Goal: Task Accomplishment & Management: Complete application form

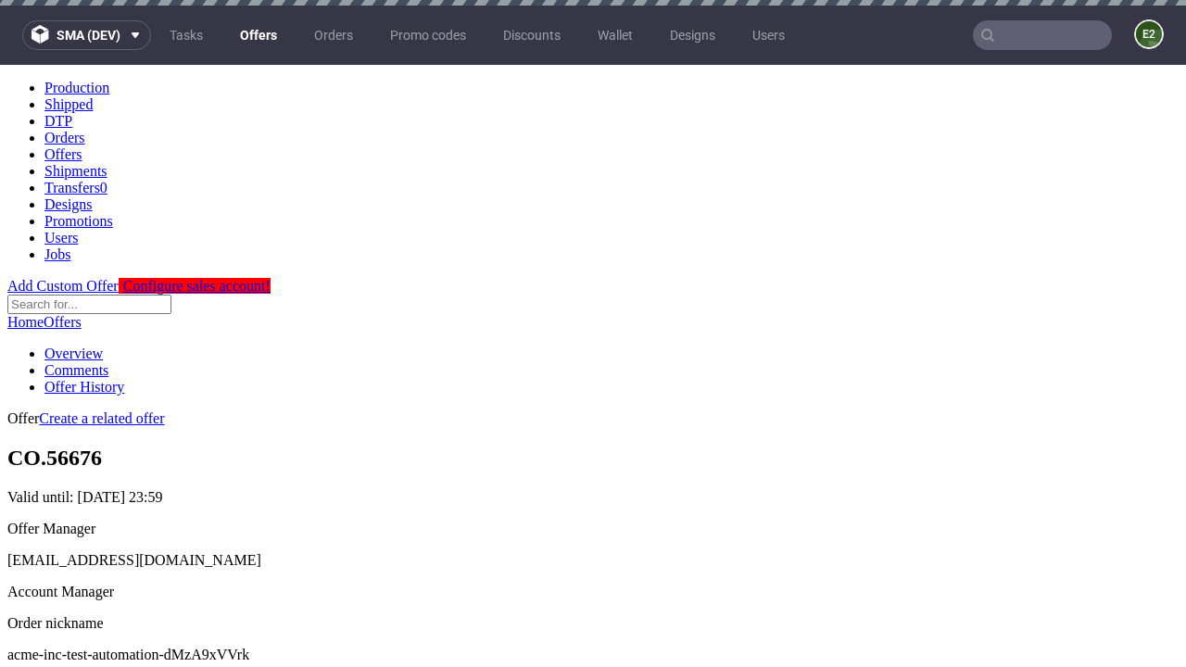
scroll to position [6, 0]
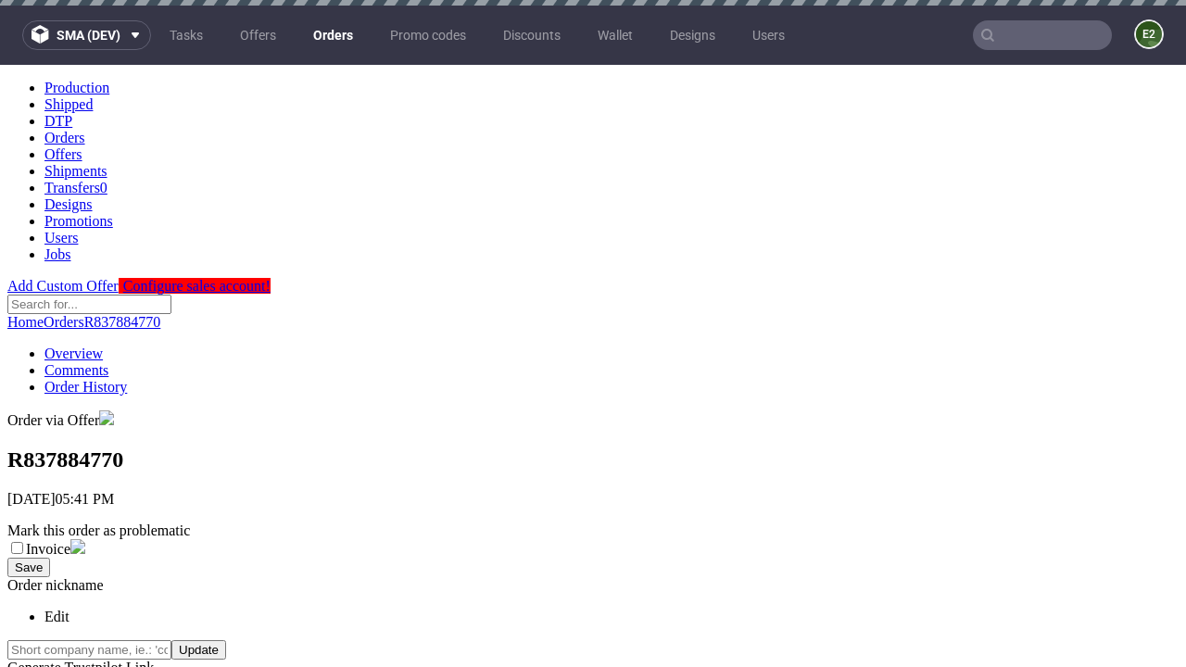
scroll to position [420, 0]
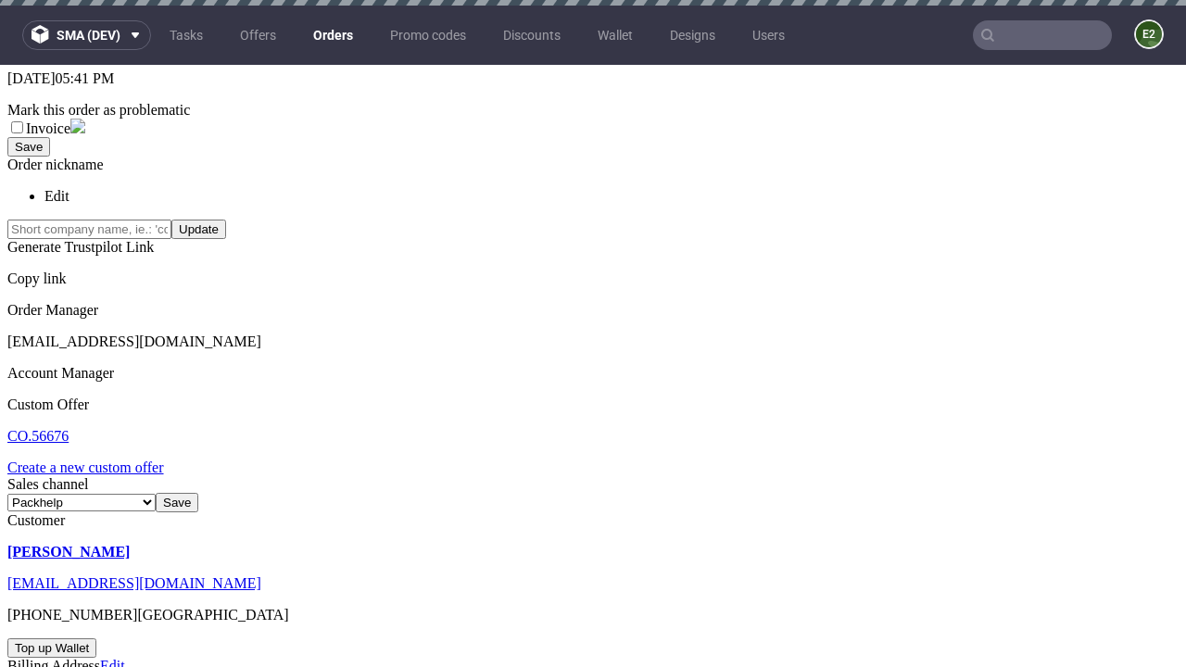
click at [94, 459] on link "Create a new custom offer" at bounding box center [85, 467] width 157 height 16
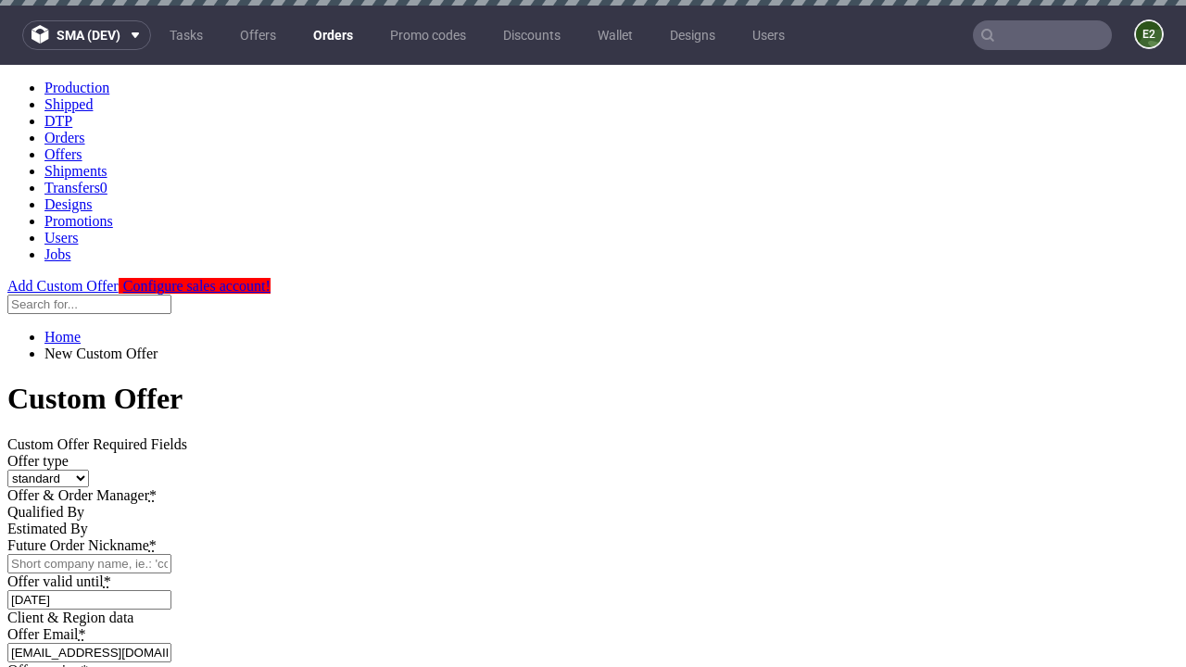
scroll to position [0, 0]
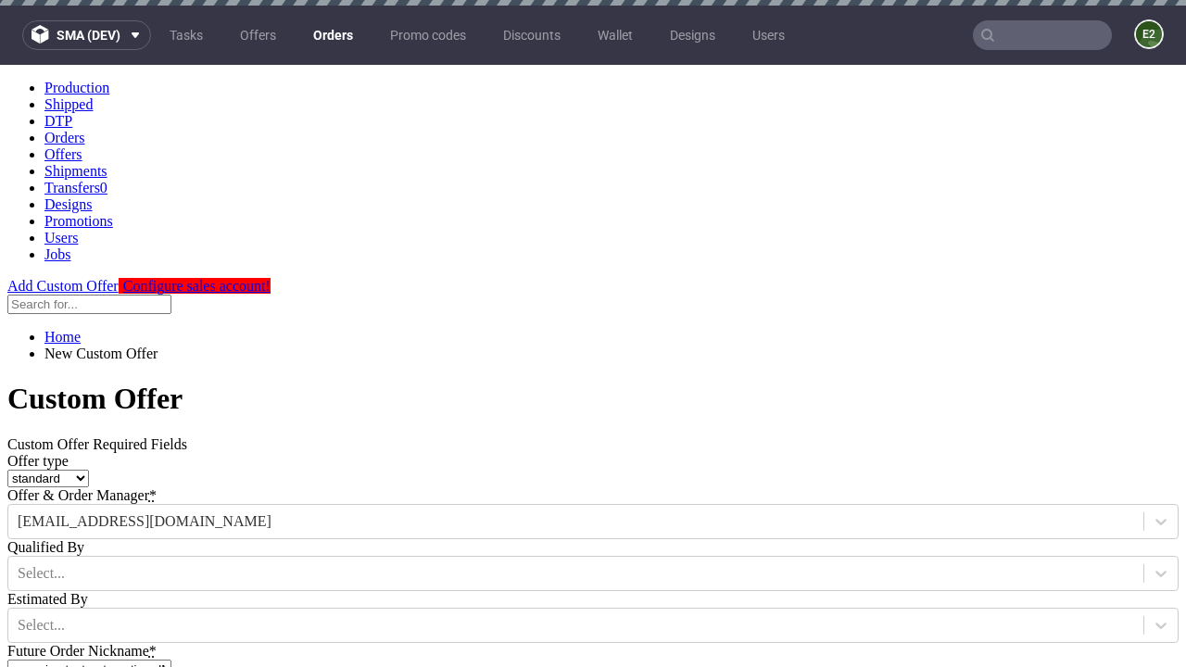
type input "acme-inc-test-automation-dMzA9xVVrk"
type input "2025-09-05"
type input "e2e-user-dVXMxUNsHv@test.com"
select select "gb"
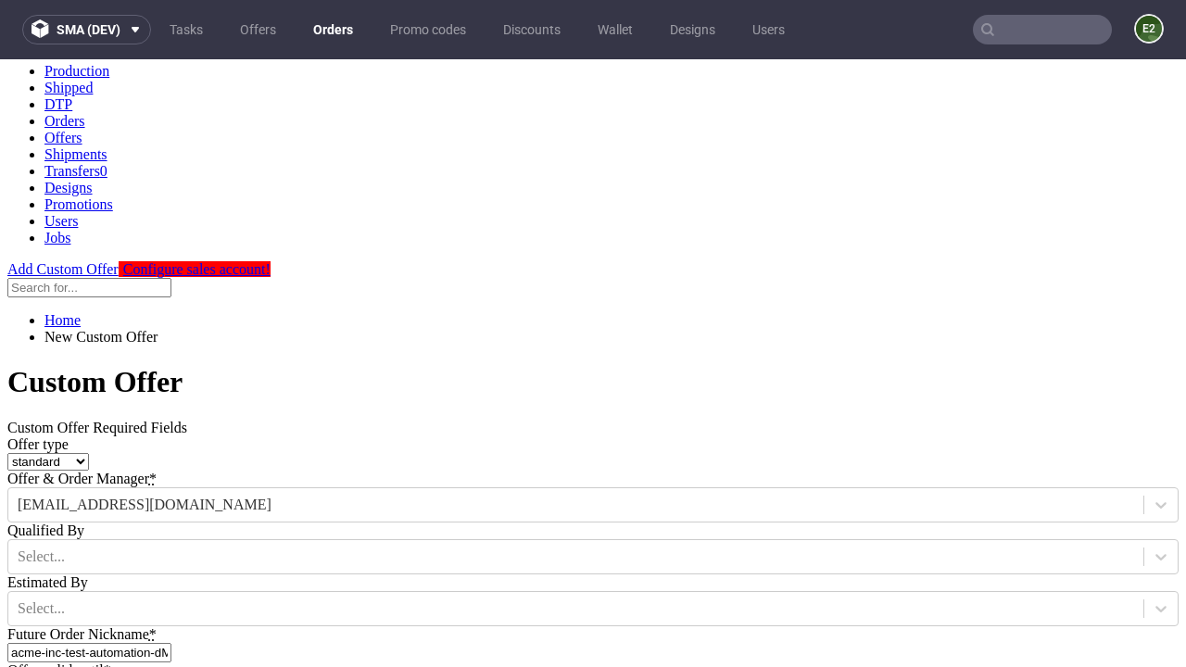
type input "e2e-user-dVXMxUNsHv@test.com"
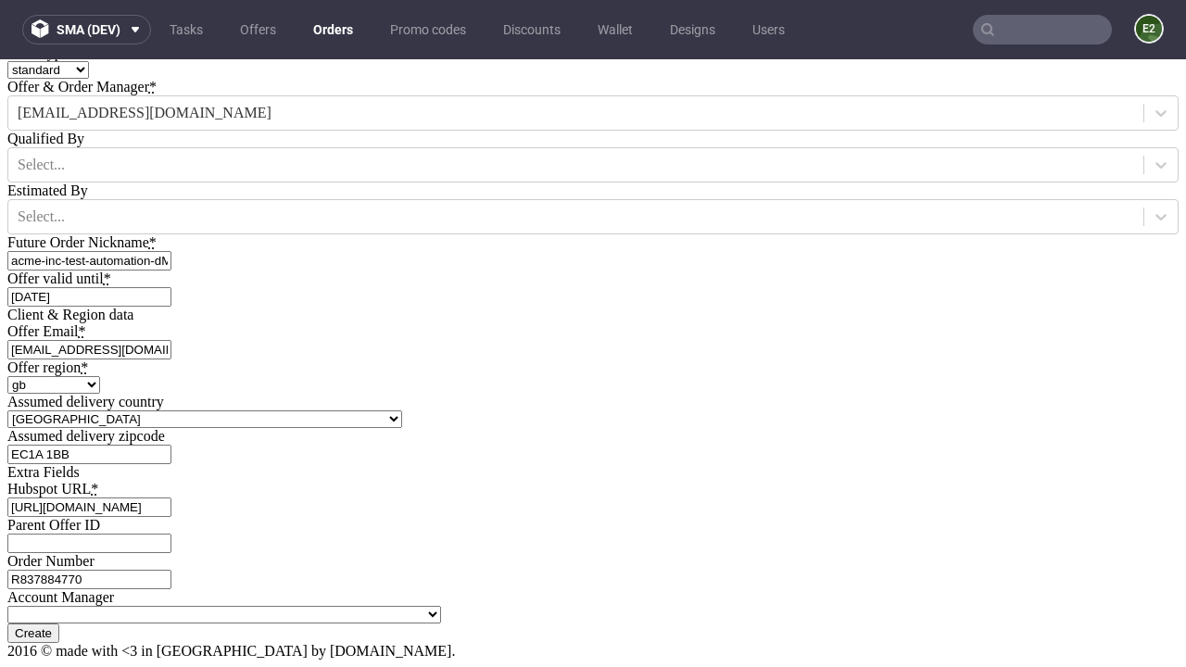
type input "https://app-eu1.hubspot.com/contacts/139493128/record/0-3/7600435676"
click at [59, 623] on input "Create" at bounding box center [33, 632] width 52 height 19
type input "Please wait..."
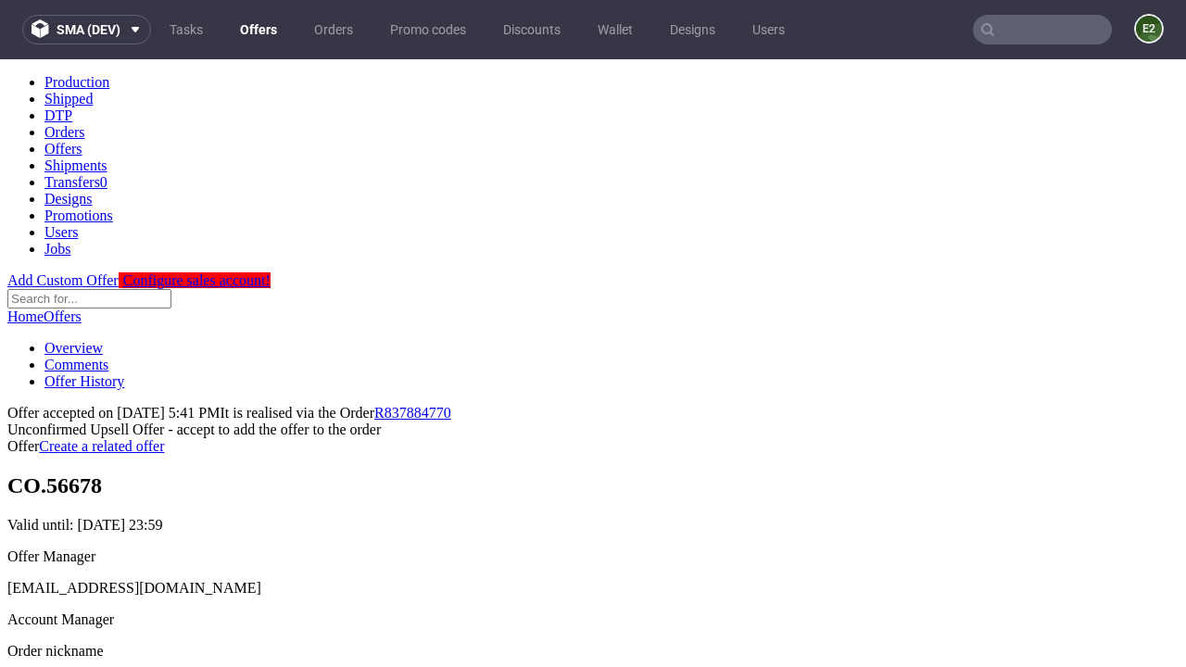
scroll to position [285, 0]
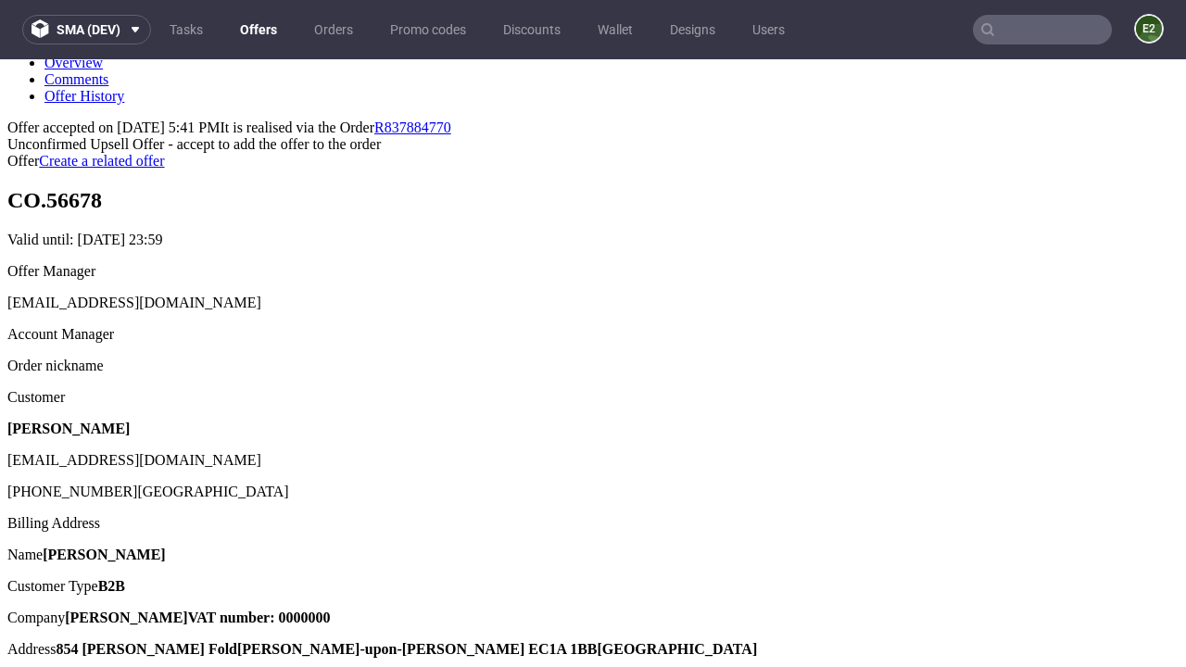
type input "In progress..."
